Goal: Information Seeking & Learning: Learn about a topic

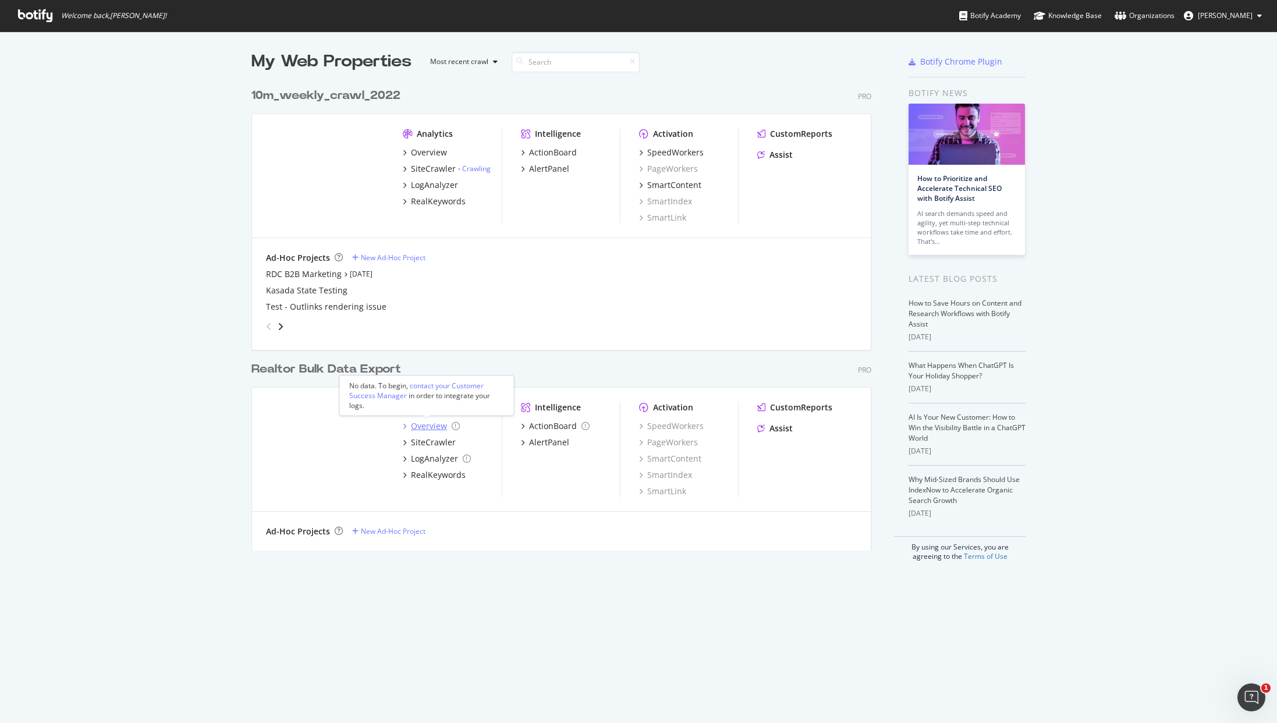
click at [416, 421] on div "Overview" at bounding box center [429, 426] width 36 height 12
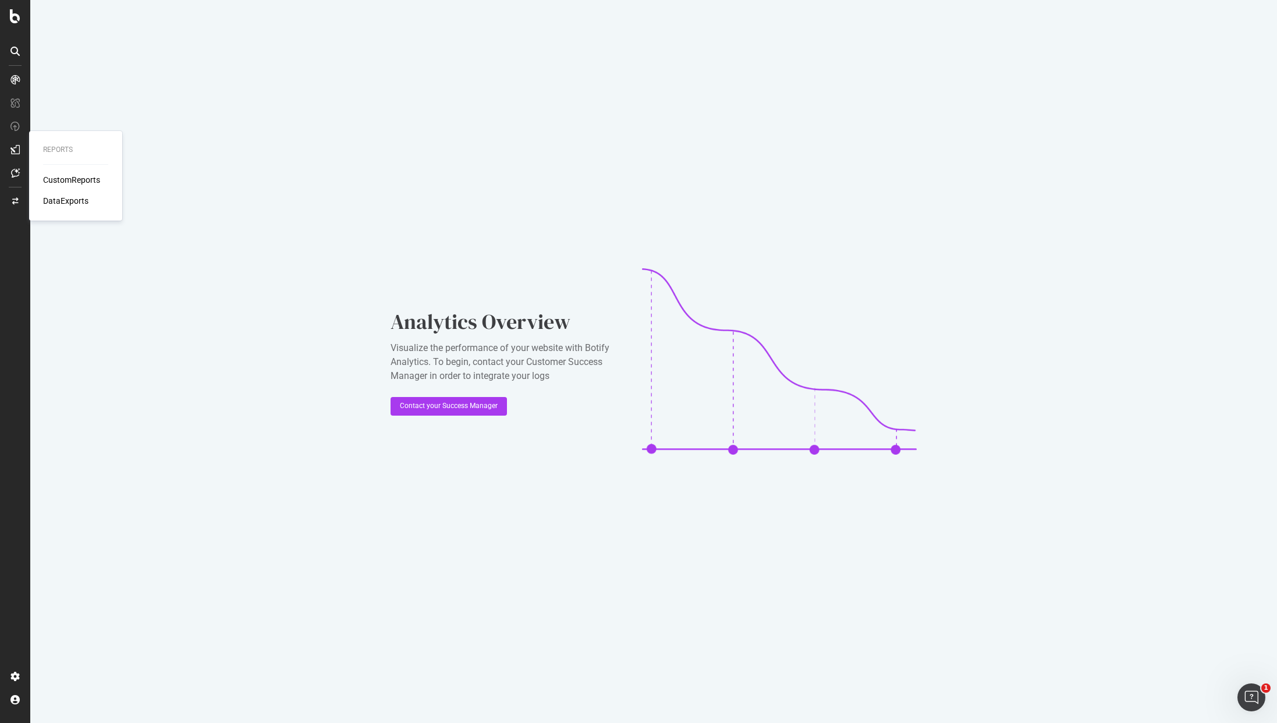
click at [83, 177] on div "CustomReports" at bounding box center [71, 180] width 57 height 12
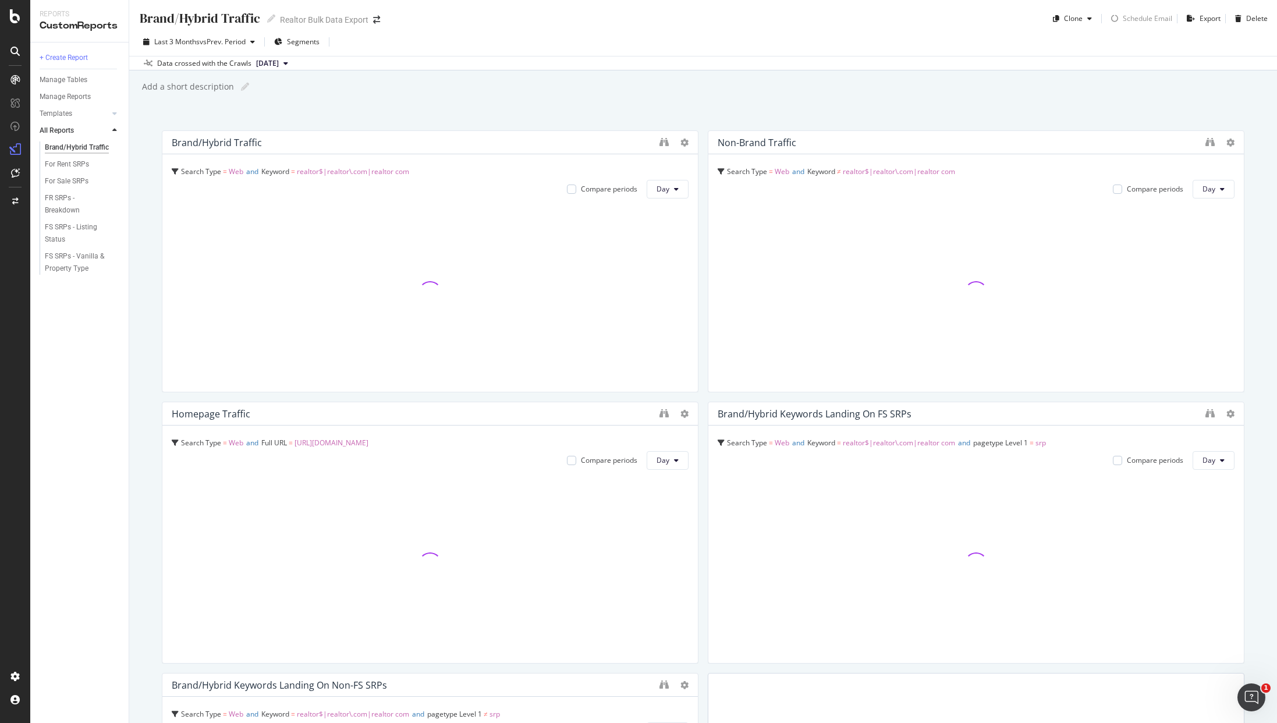
click at [656, 25] on div "Brand/Hybrid Traffic Brand/Hybrid Traffic Realtor Bulk Data Export Clone Schedu…" at bounding box center [702, 14] width 1147 height 28
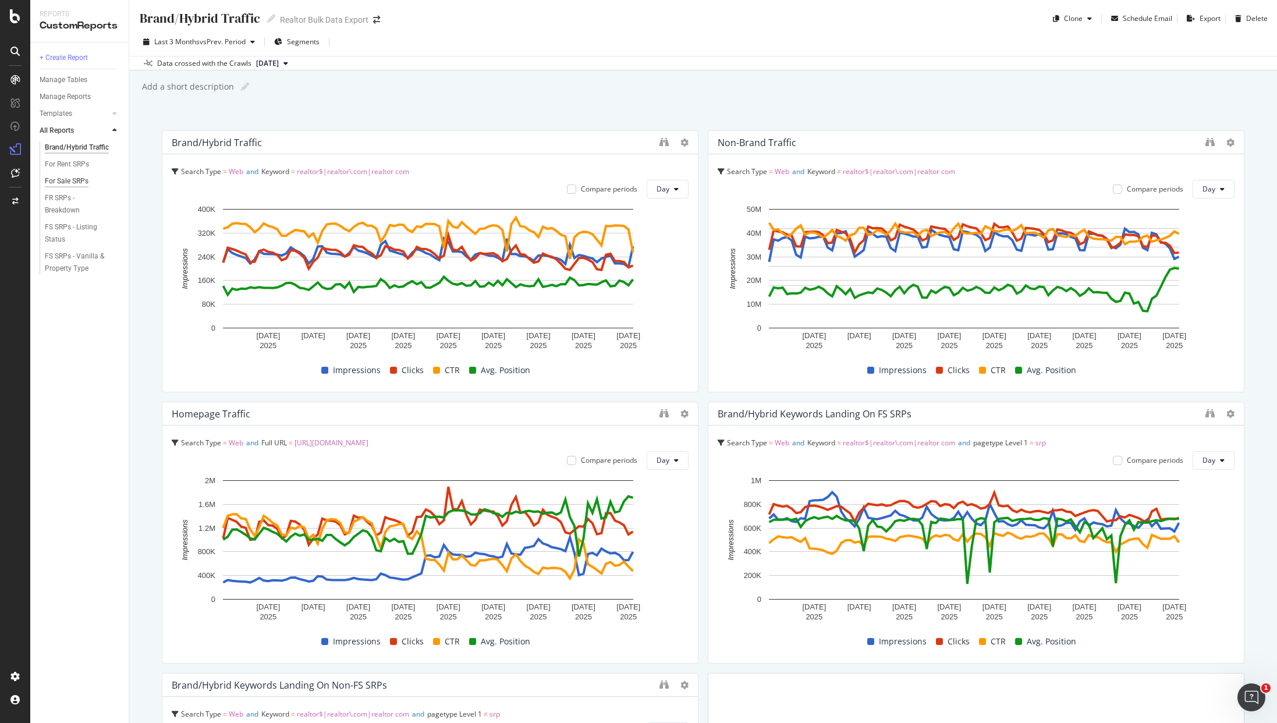
click at [59, 183] on div "For Sale SRPs" at bounding box center [67, 181] width 44 height 12
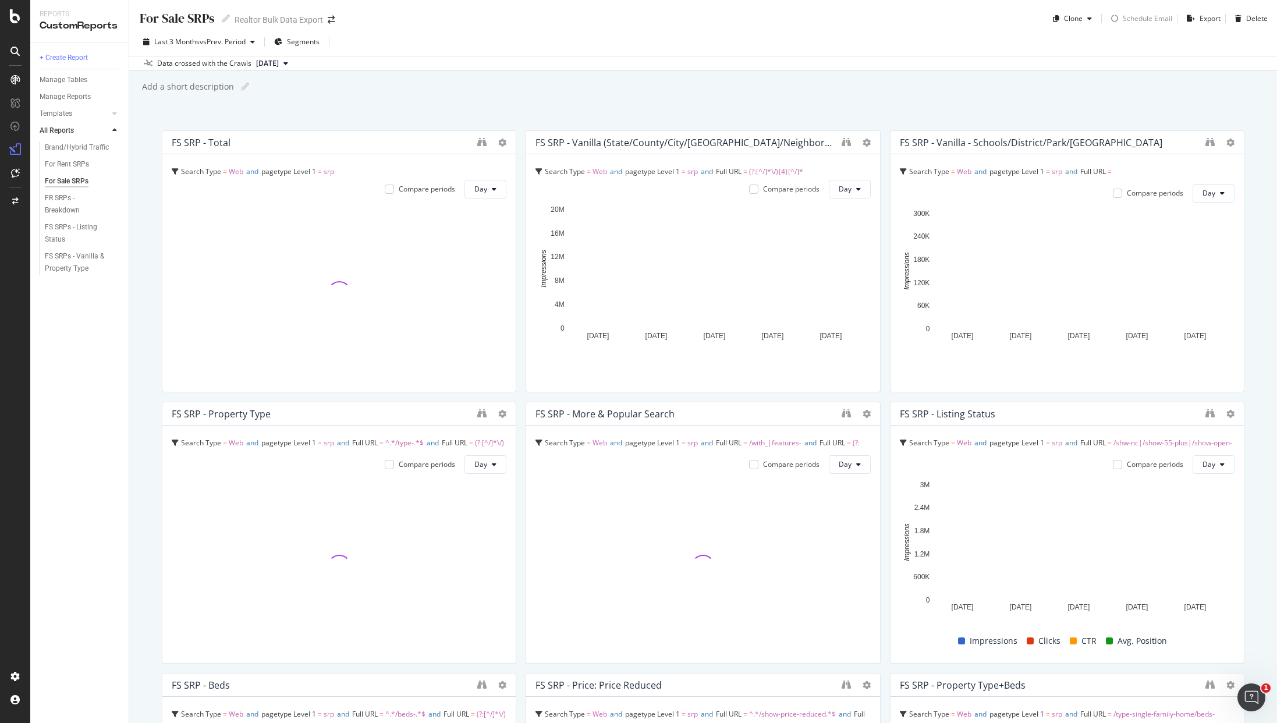
scroll to position [2, 0]
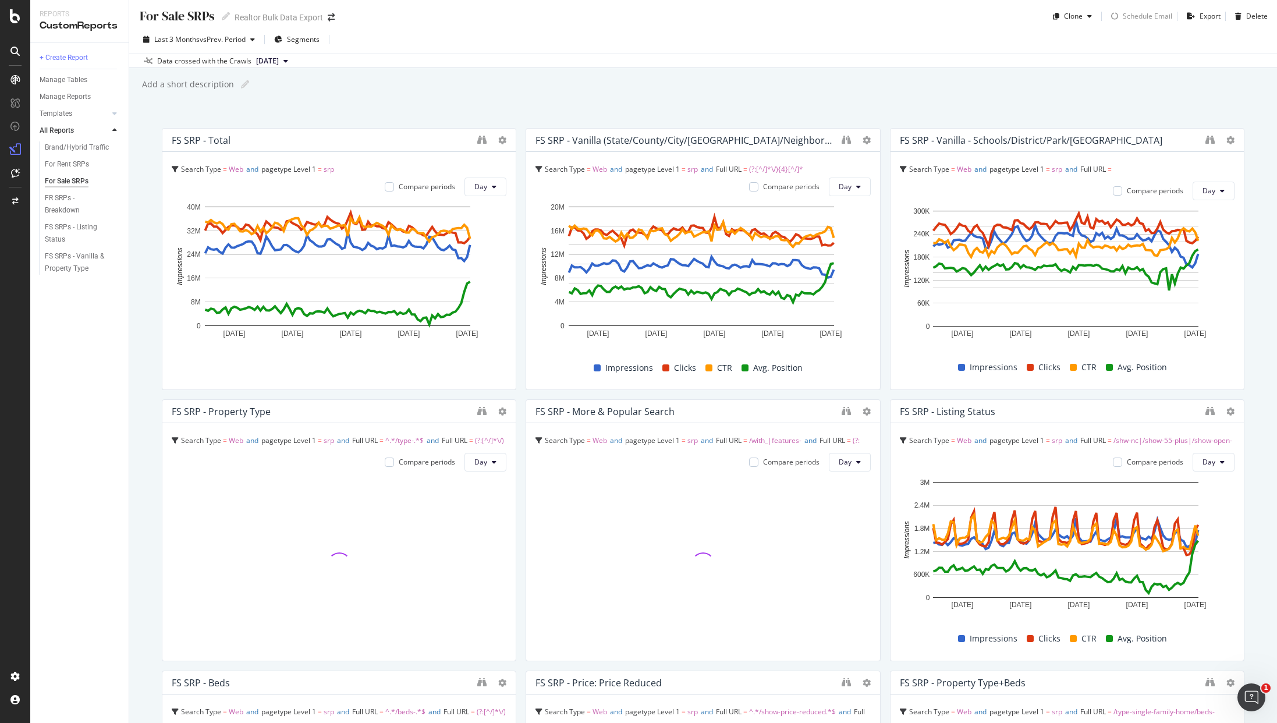
click at [582, 69] on div "For Sale SRPs For Sale SRPs Realtor Bulk Data Export Clone Schedule Email Expor…" at bounding box center [702, 361] width 1147 height 723
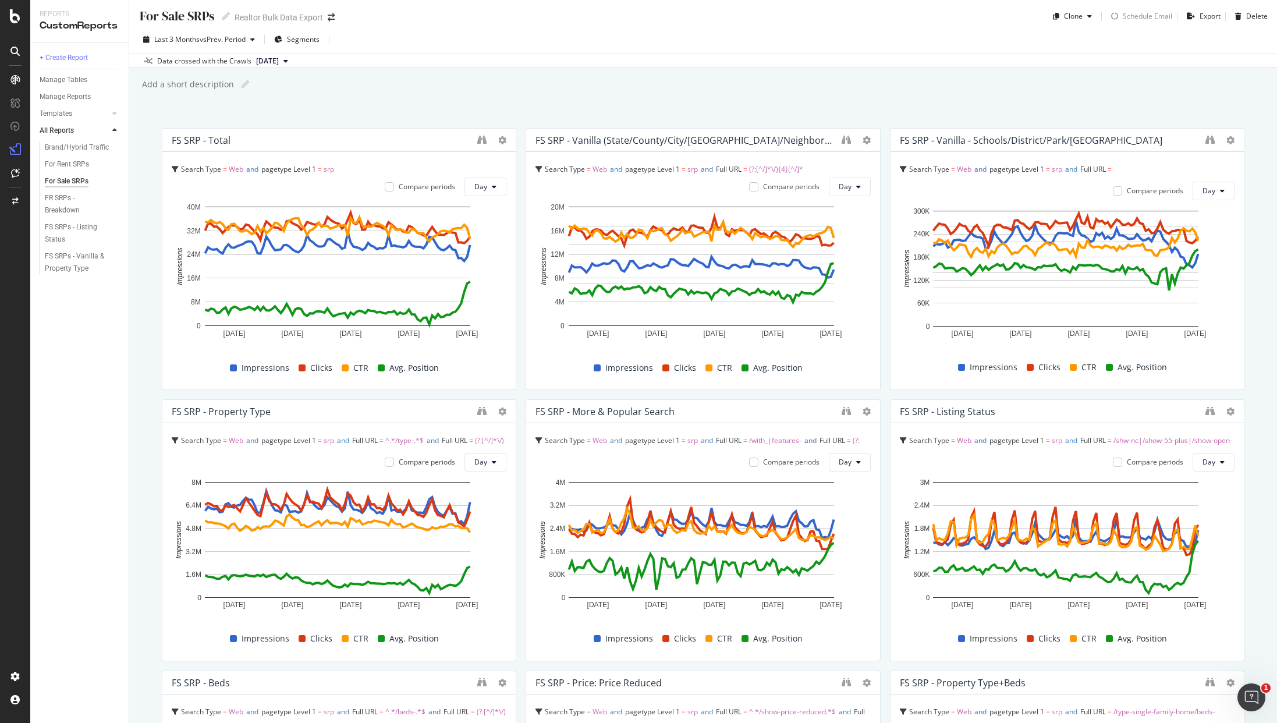
click at [589, 63] on div "Data crossed with the Crawls [DATE]" at bounding box center [702, 61] width 1147 height 14
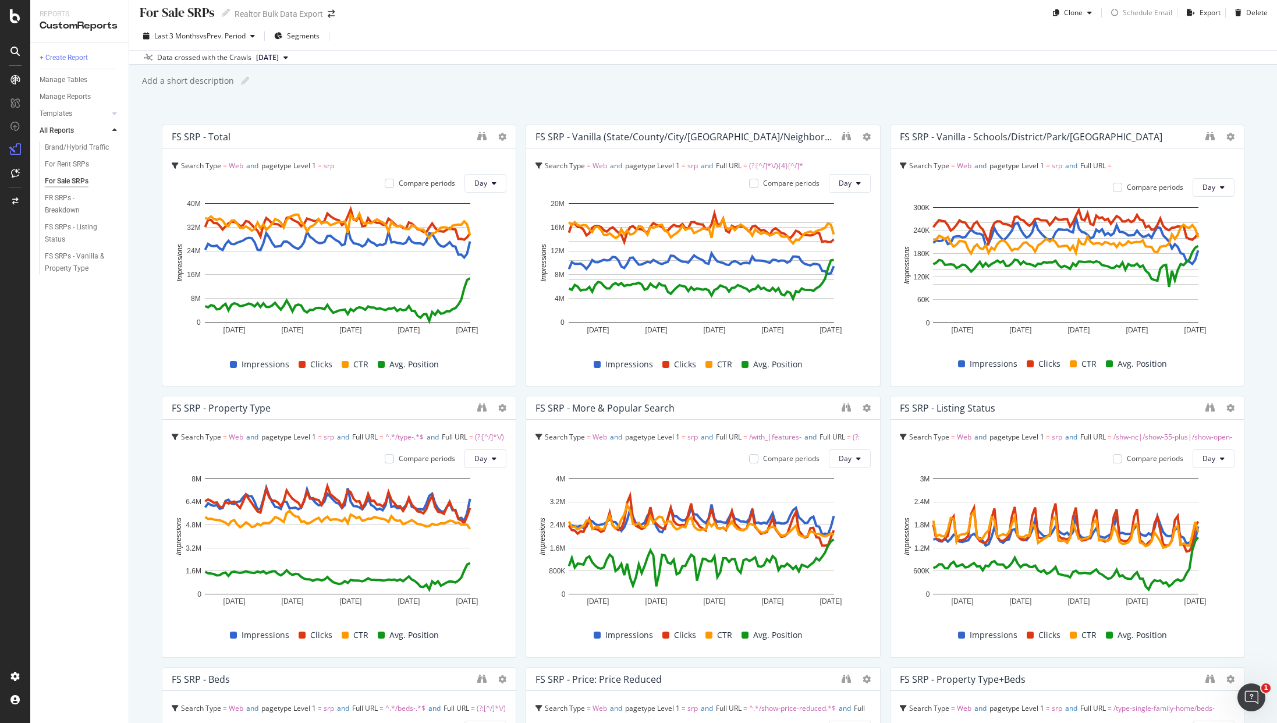
scroll to position [7, 0]
click at [607, 79] on div "Add a short description Add a short description" at bounding box center [709, 79] width 1136 height 17
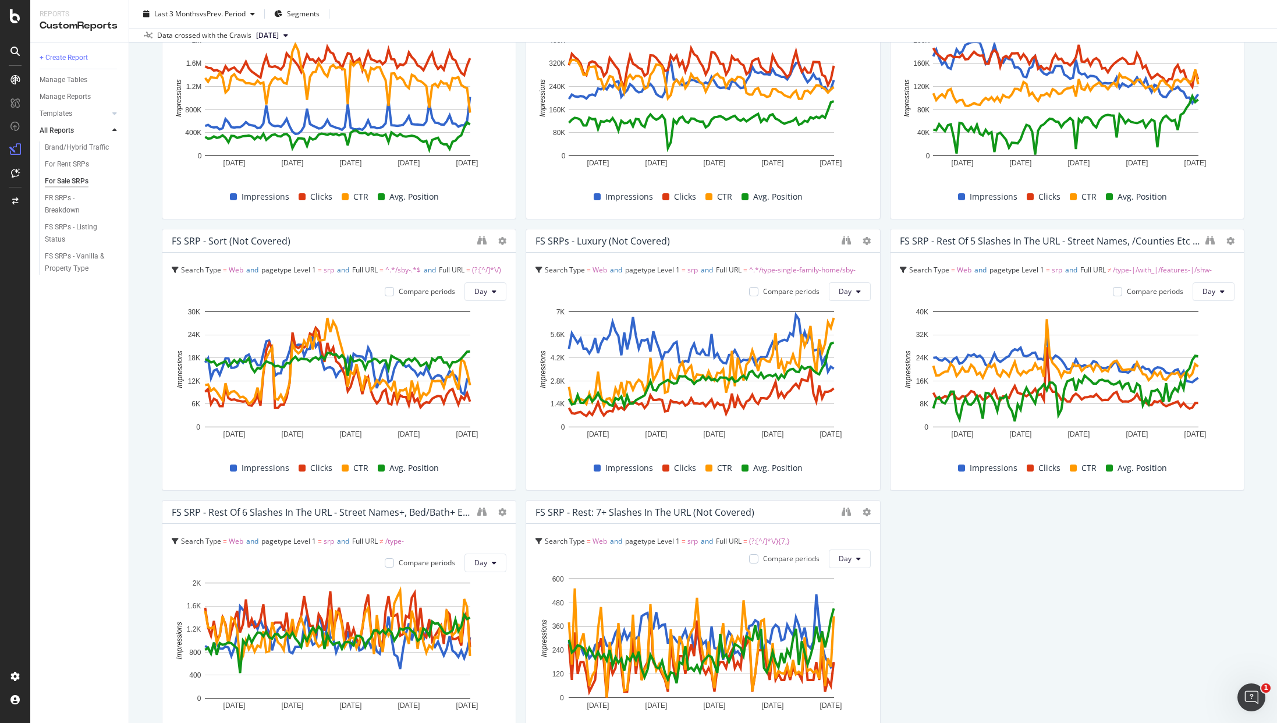
scroll to position [1260, 0]
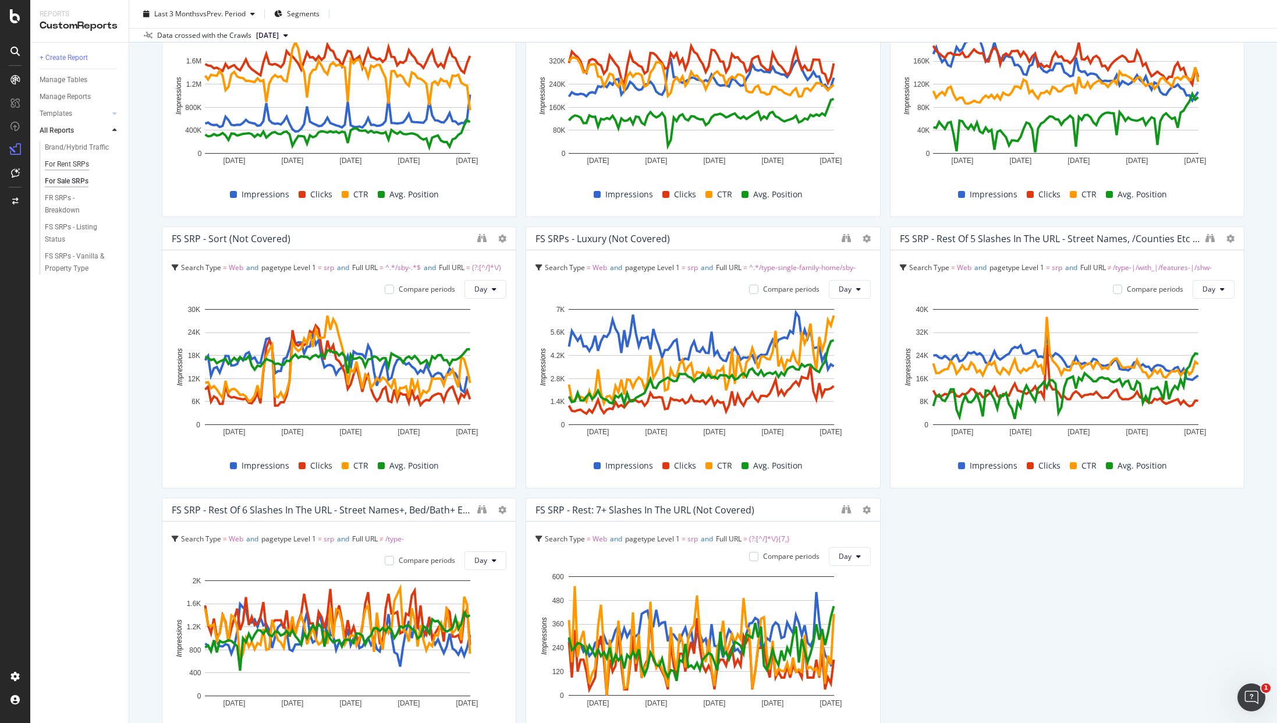
click at [72, 158] on div "For Rent SRPs" at bounding box center [67, 164] width 44 height 12
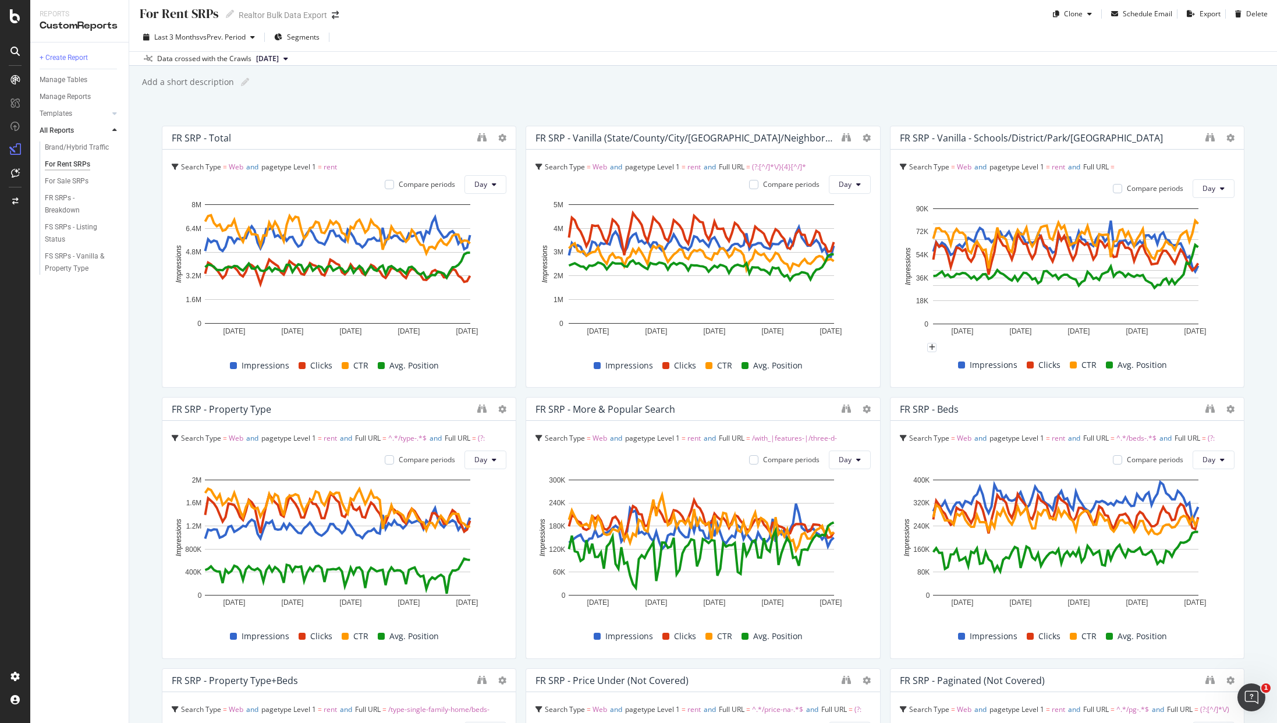
scroll to position [7, 0]
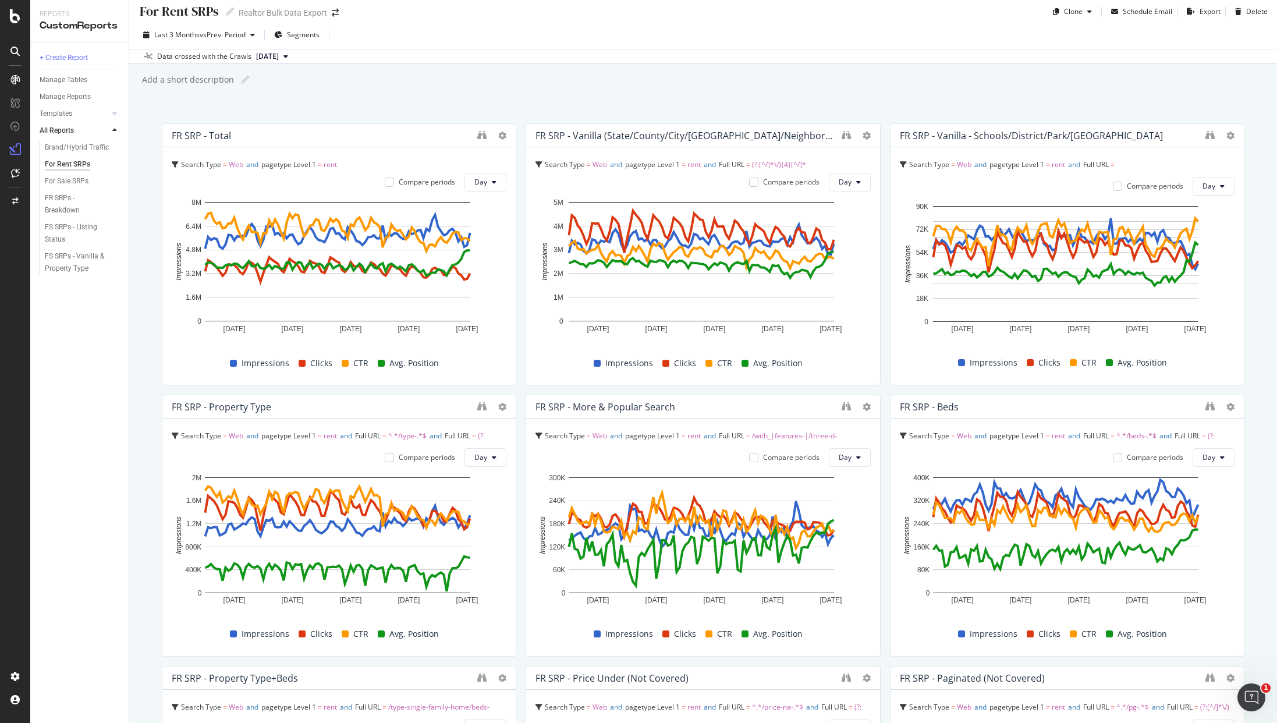
click at [874, 69] on div "For Rent SRPs For Rent SRPs Realtor Bulk Data Export Clone Schedule Email Expor…" at bounding box center [702, 361] width 1147 height 723
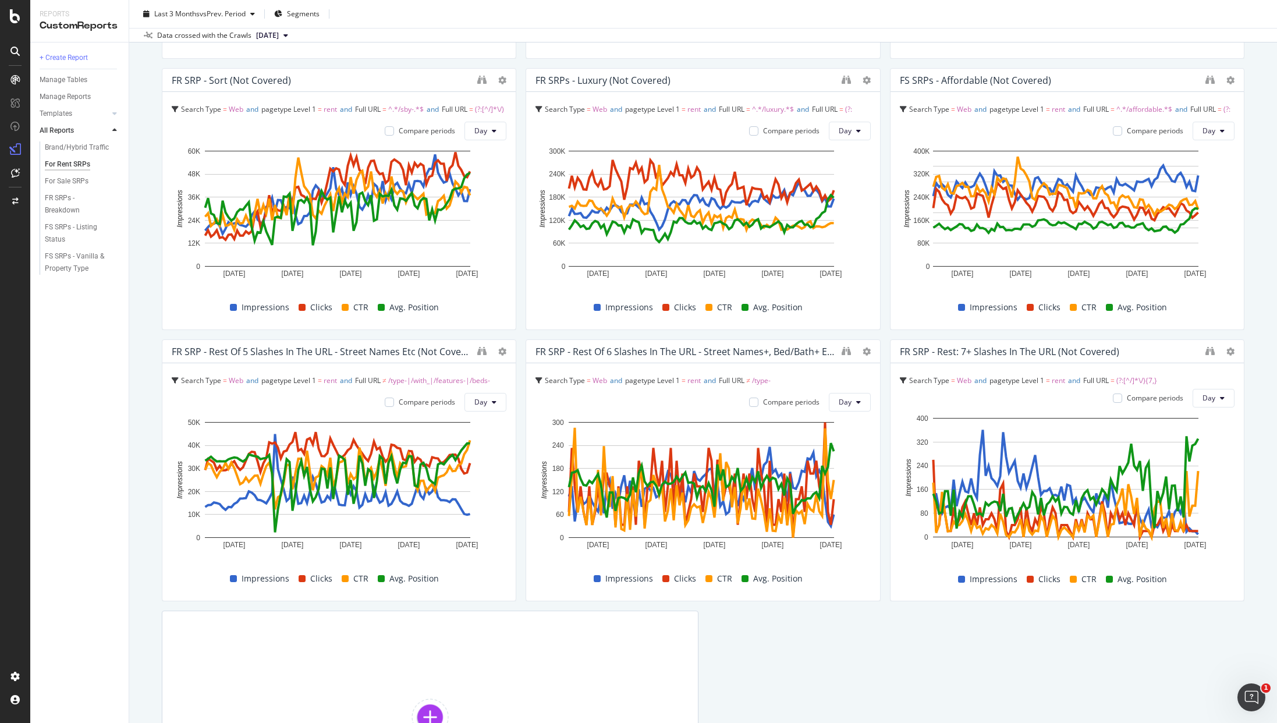
scroll to position [931, 0]
